Goal: Information Seeking & Learning: Learn about a topic

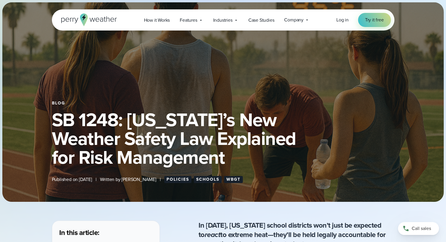
scroll to position [147, 0]
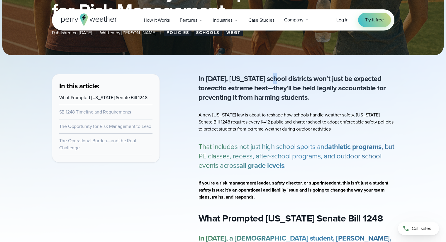
drag, startPoint x: 275, startPoint y: 65, endPoint x: 307, endPoint y: 85, distance: 37.6
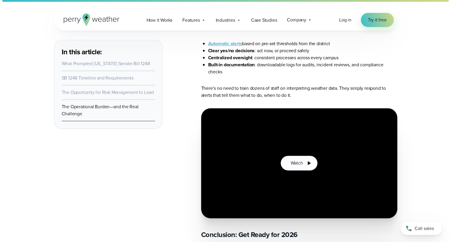
scroll to position [2465, 0]
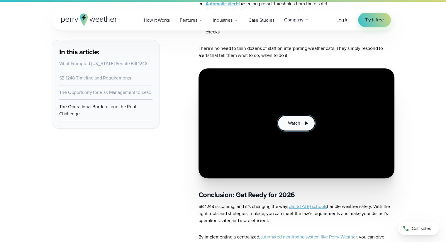
click at [305, 120] on icon at bounding box center [306, 123] width 7 height 7
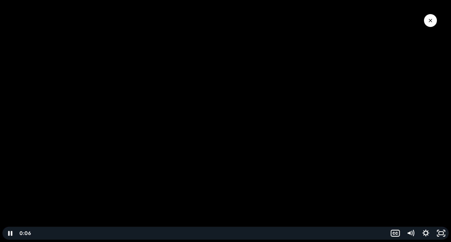
click at [294, 206] on div at bounding box center [225, 121] width 451 height 242
click at [227, 112] on div at bounding box center [225, 121] width 451 height 242
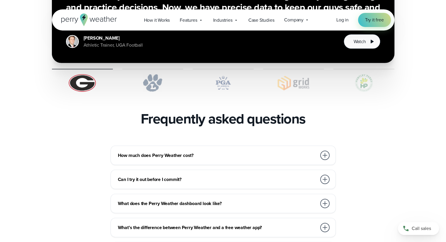
scroll to position [1350, 0]
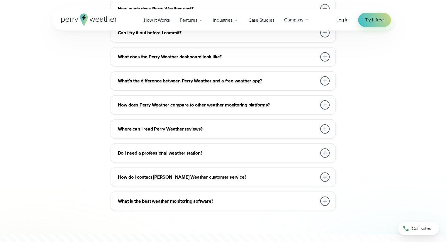
drag, startPoint x: 60, startPoint y: 4, endPoint x: 52, endPoint y: 89, distance: 85.4
click at [52, 89] on div "How much does Perry Weather cost? We work with organizations large and small, f…" at bounding box center [223, 105] width 423 height 212
